Goal: Browse casually: Explore the website without a specific task or goal

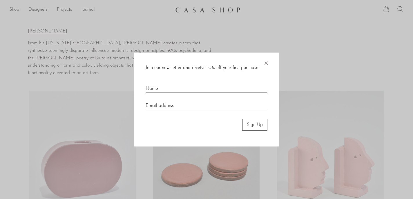
click at [159, 86] on input "text" at bounding box center [207, 86] width 122 height 13
type input "lori yeomans"
type input "loriyeomansdesign@gmail.com"
click at [249, 123] on button "Sign Up" at bounding box center [254, 125] width 25 height 12
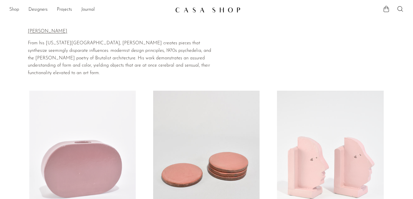
click at [12, 9] on link "Shop" at bounding box center [14, 10] width 10 height 8
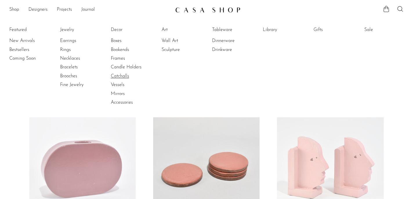
click at [127, 75] on link "Catchalls" at bounding box center [133, 76] width 44 height 6
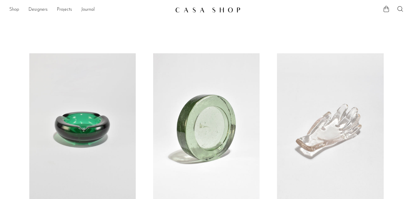
click at [13, 9] on link "Shop" at bounding box center [14, 10] width 10 height 8
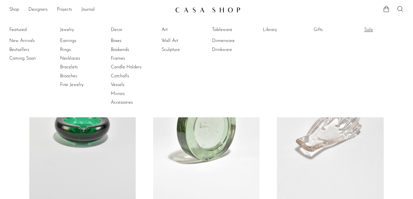
click at [368, 28] on link "Sale" at bounding box center [387, 30] width 44 height 6
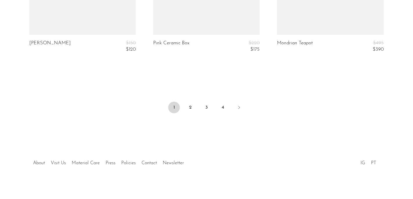
scroll to position [2163, 0]
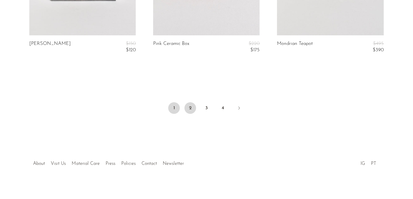
click at [192, 103] on link "2" at bounding box center [191, 108] width 12 height 12
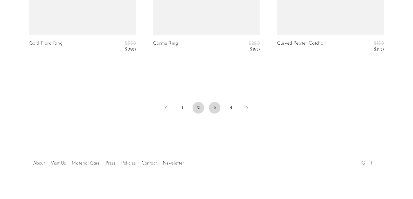
scroll to position [2163, 0]
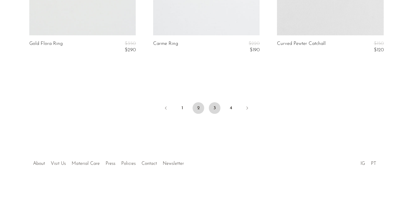
click at [215, 105] on link "3" at bounding box center [215, 108] width 12 height 12
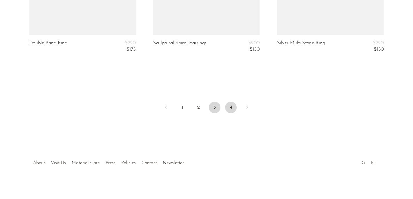
scroll to position [2163, 0]
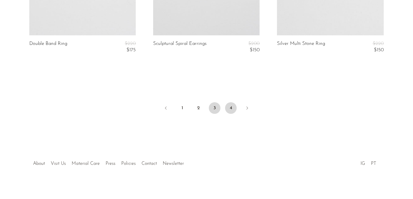
click at [231, 104] on link "4" at bounding box center [231, 108] width 12 height 12
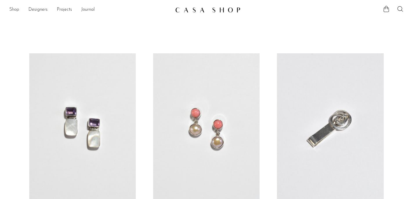
click at [14, 10] on link "Shop" at bounding box center [14, 10] width 10 height 8
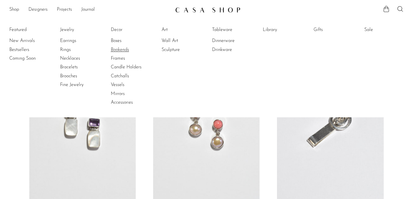
click at [120, 48] on link "Bookends" at bounding box center [133, 50] width 44 height 6
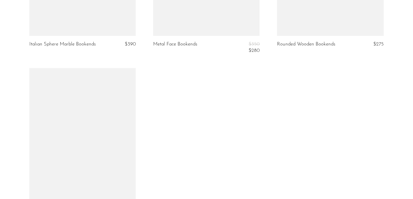
scroll to position [474, 0]
